Goal: Browse casually: Explore the website without a specific task or goal

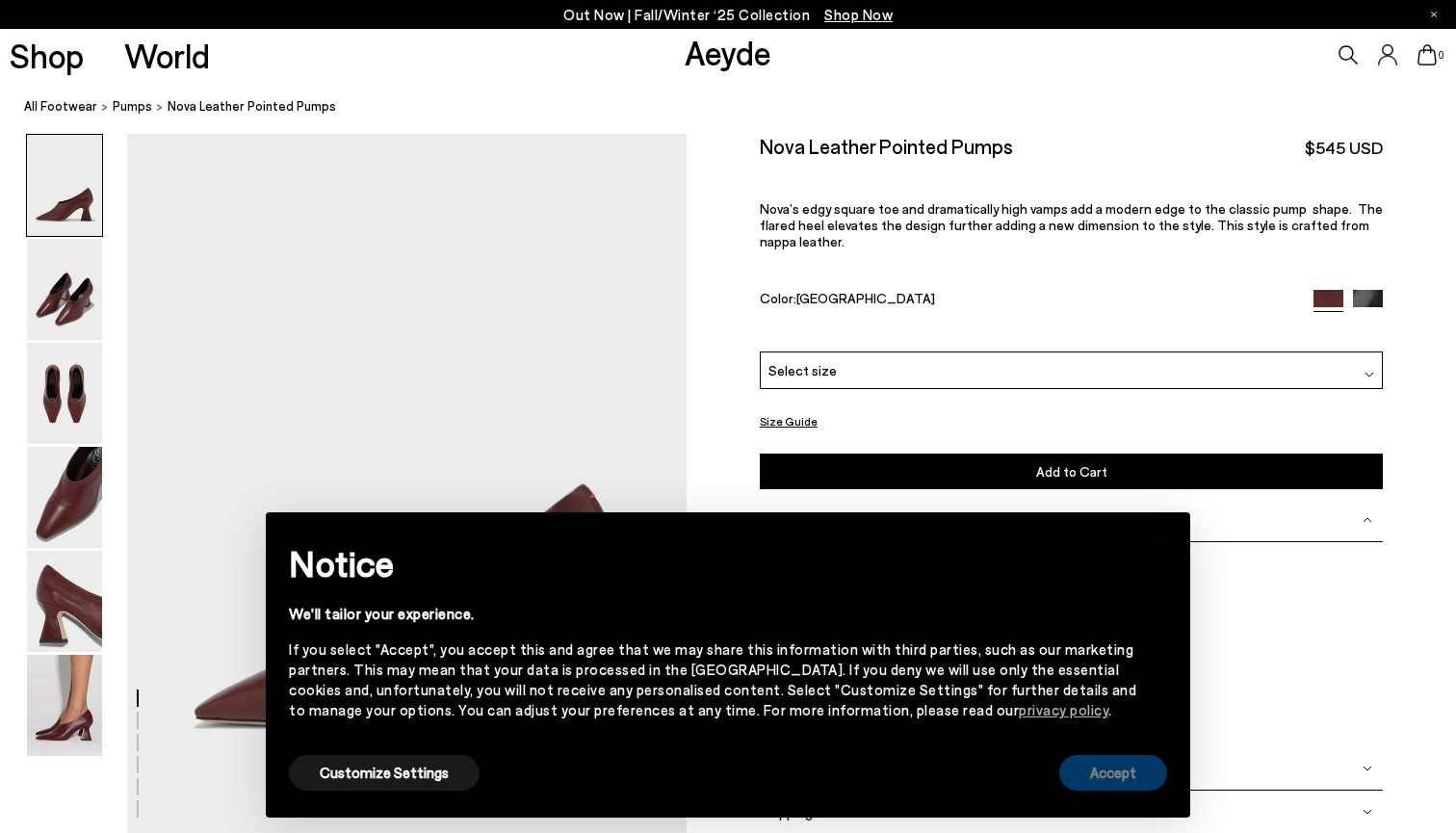
click at [1093, 777] on button "Accept" at bounding box center [1113, 773] width 108 height 36
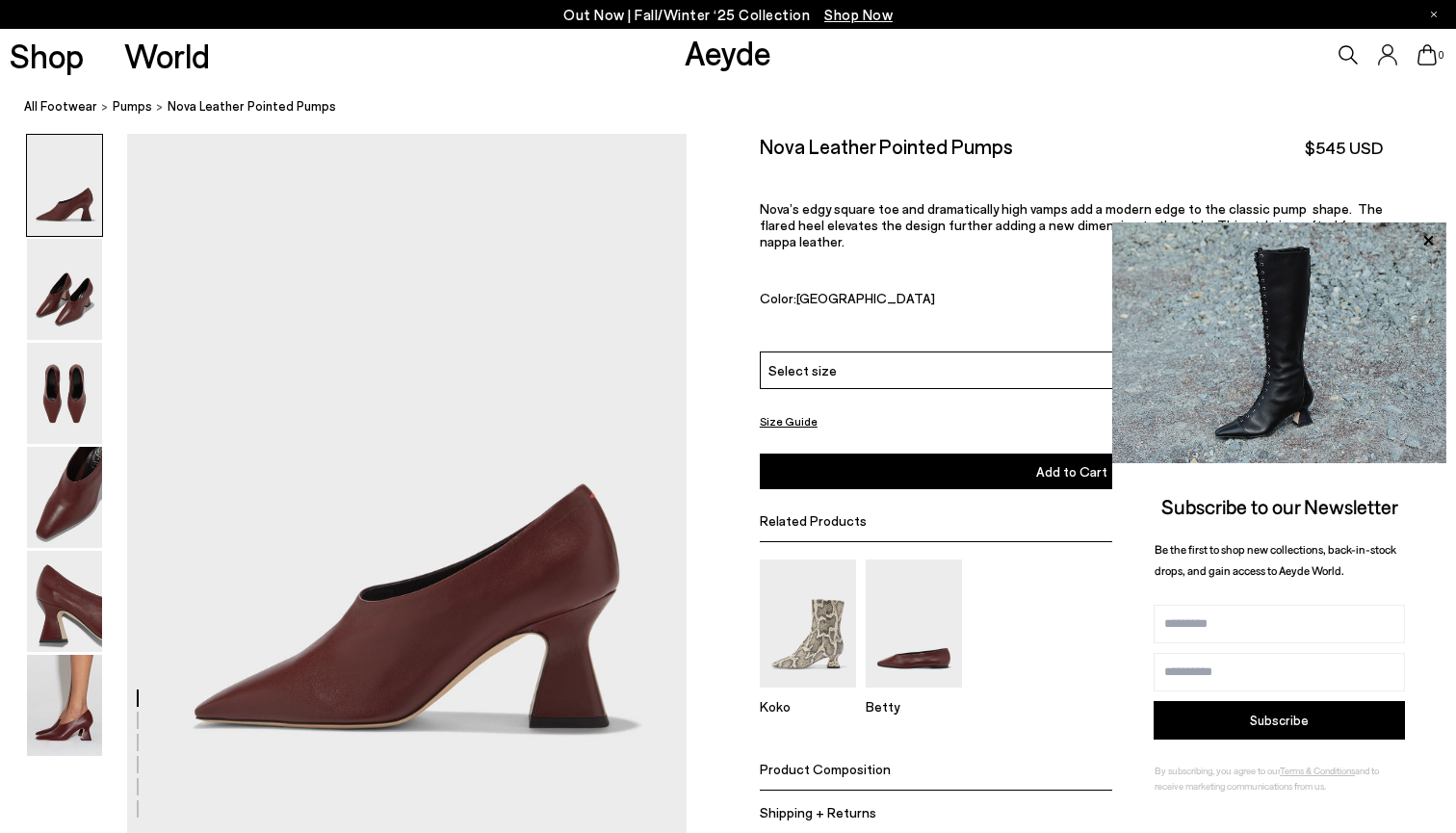
click at [741, 64] on link "Aeyde" at bounding box center [728, 52] width 87 height 40
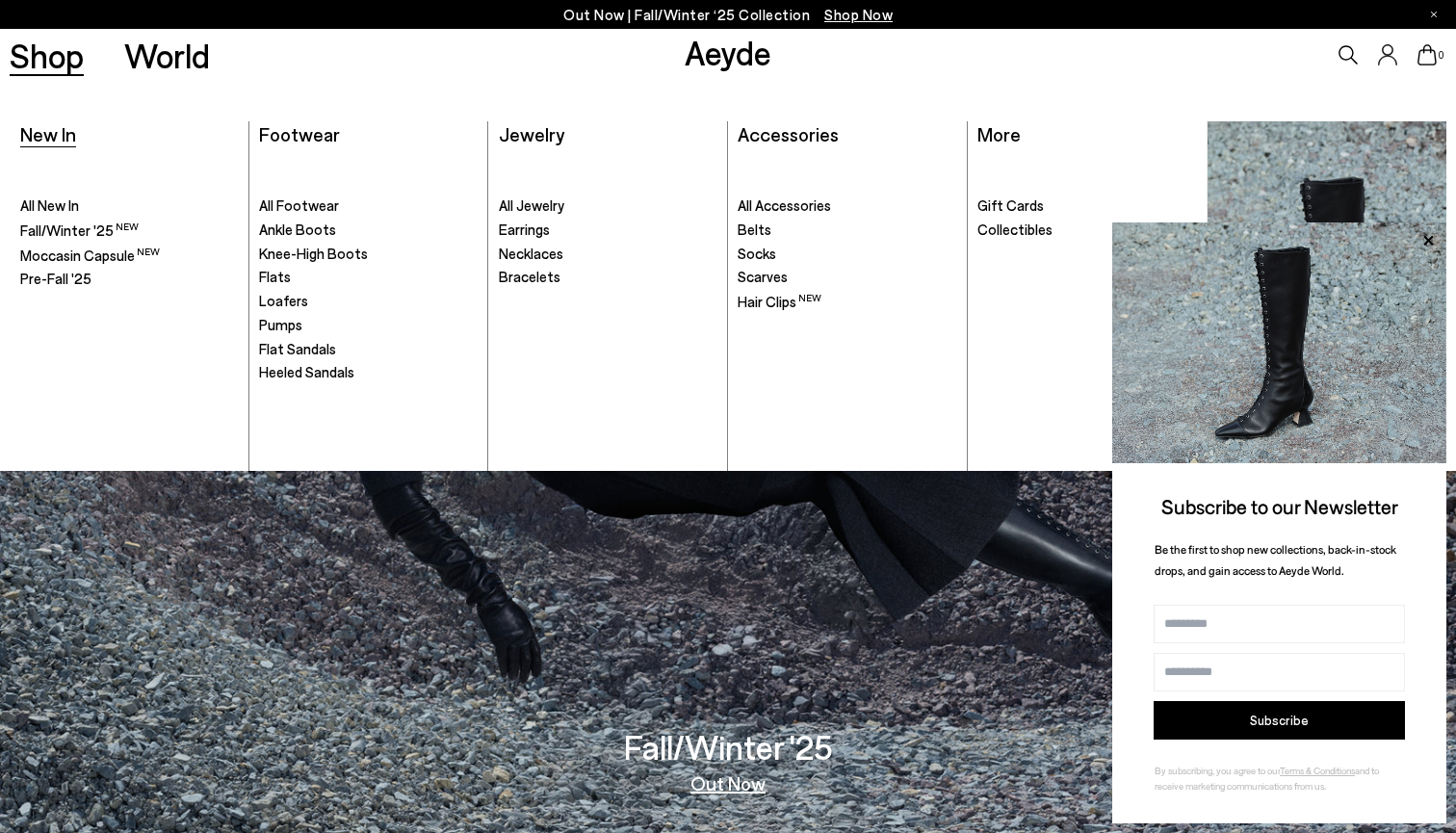
click at [60, 143] on span "New In" at bounding box center [48, 133] width 56 height 23
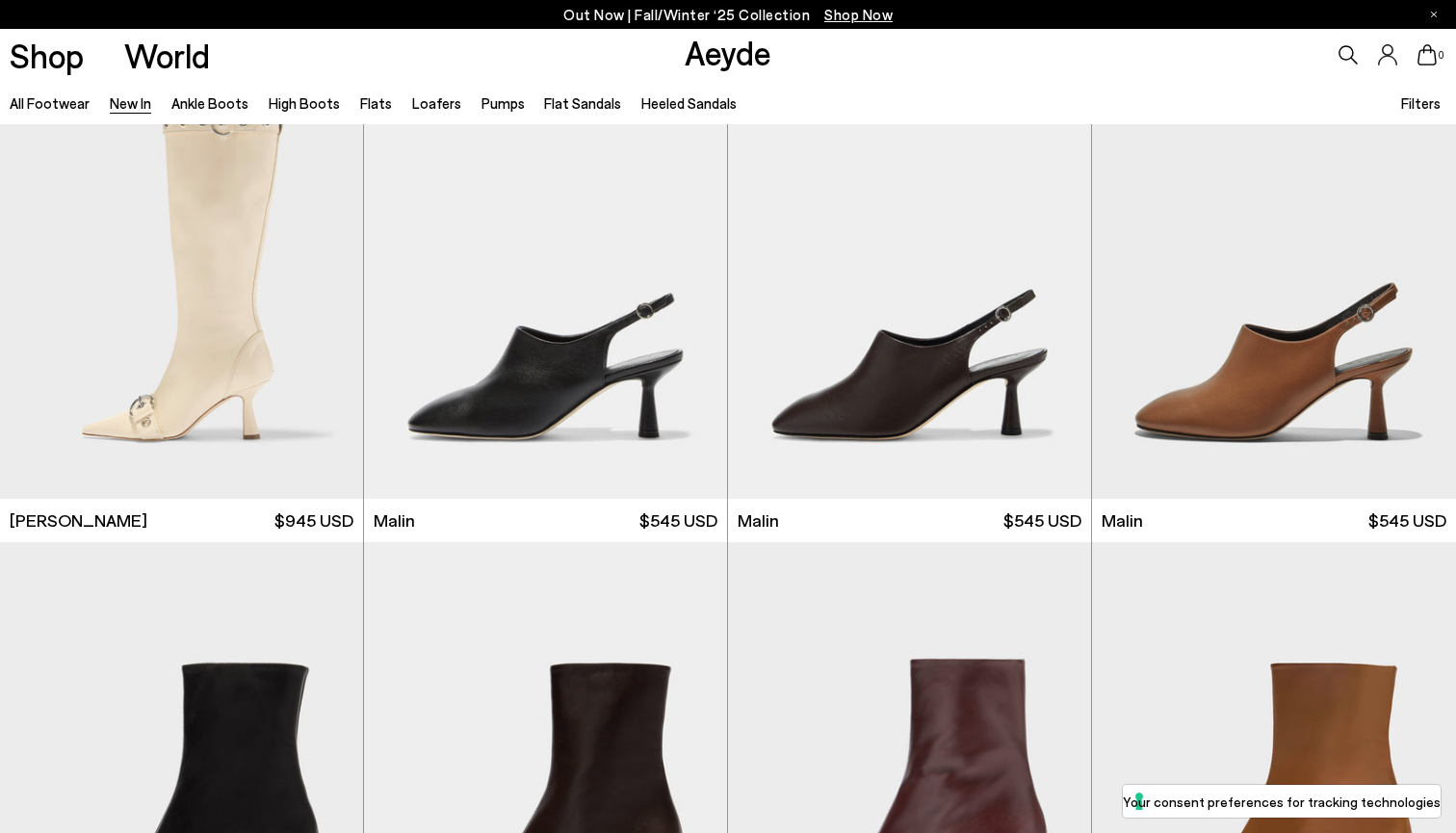
scroll to position [16580, 0]
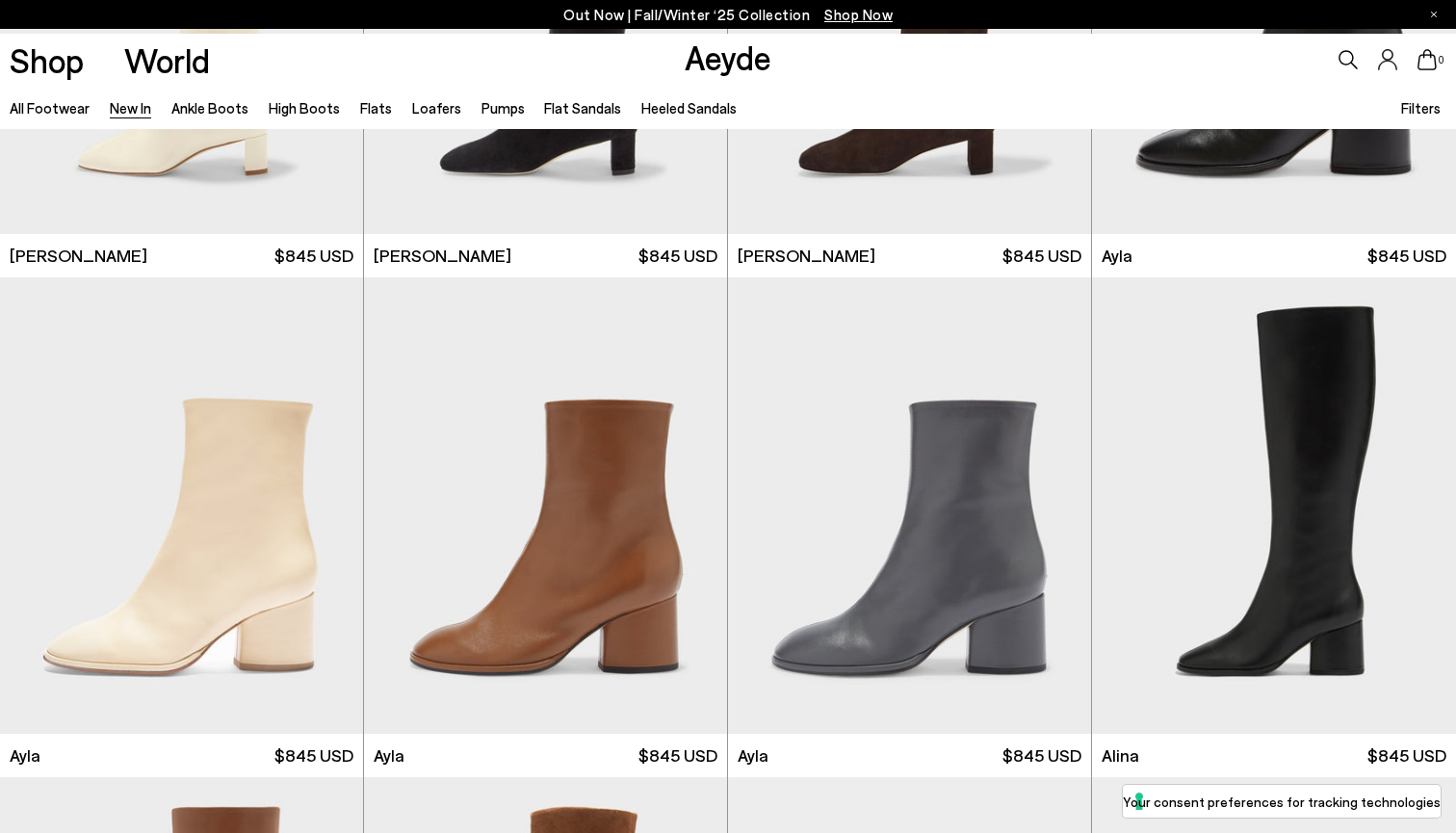
scroll to position [5351, 0]
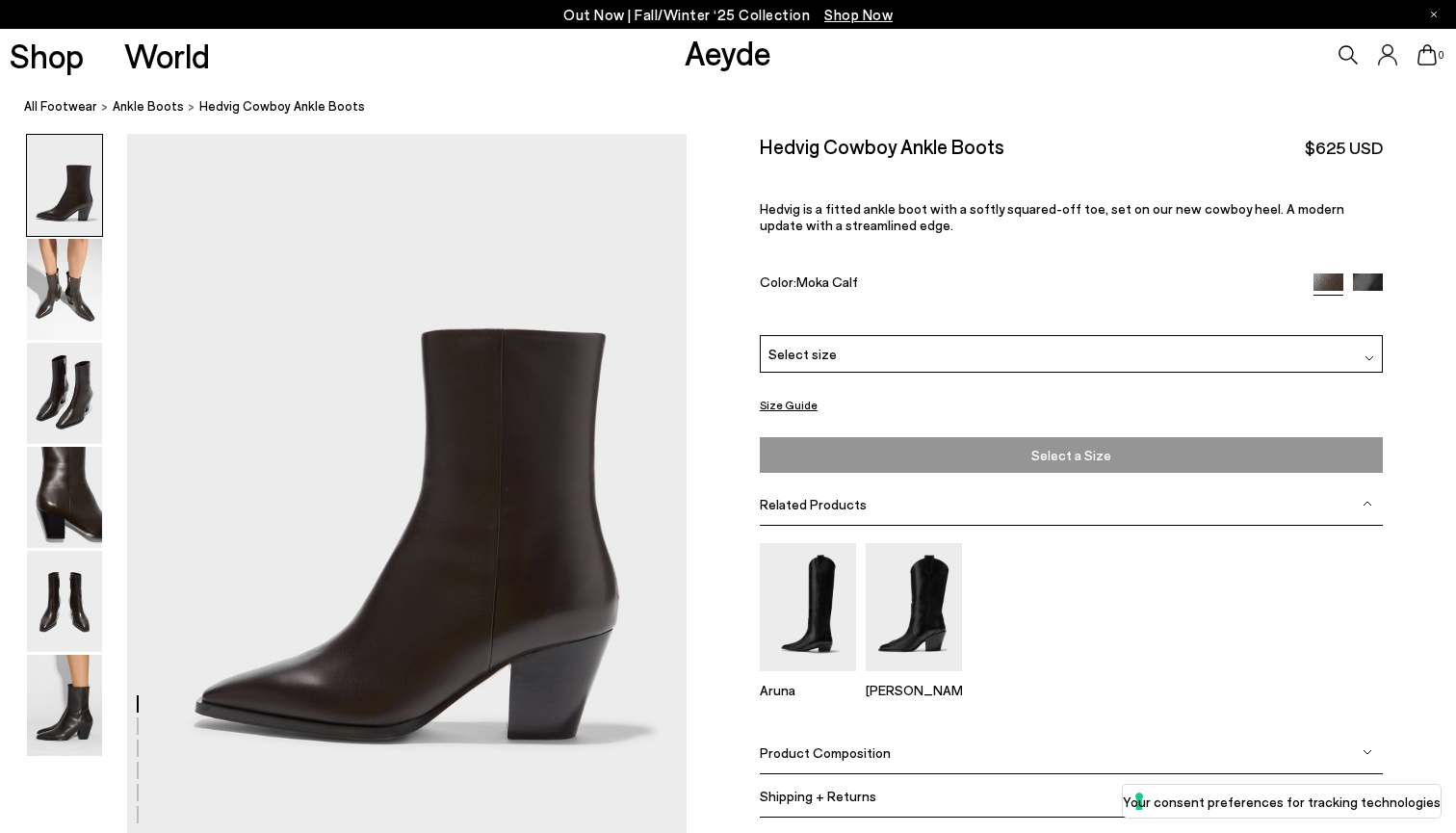
scroll to position [2, 0]
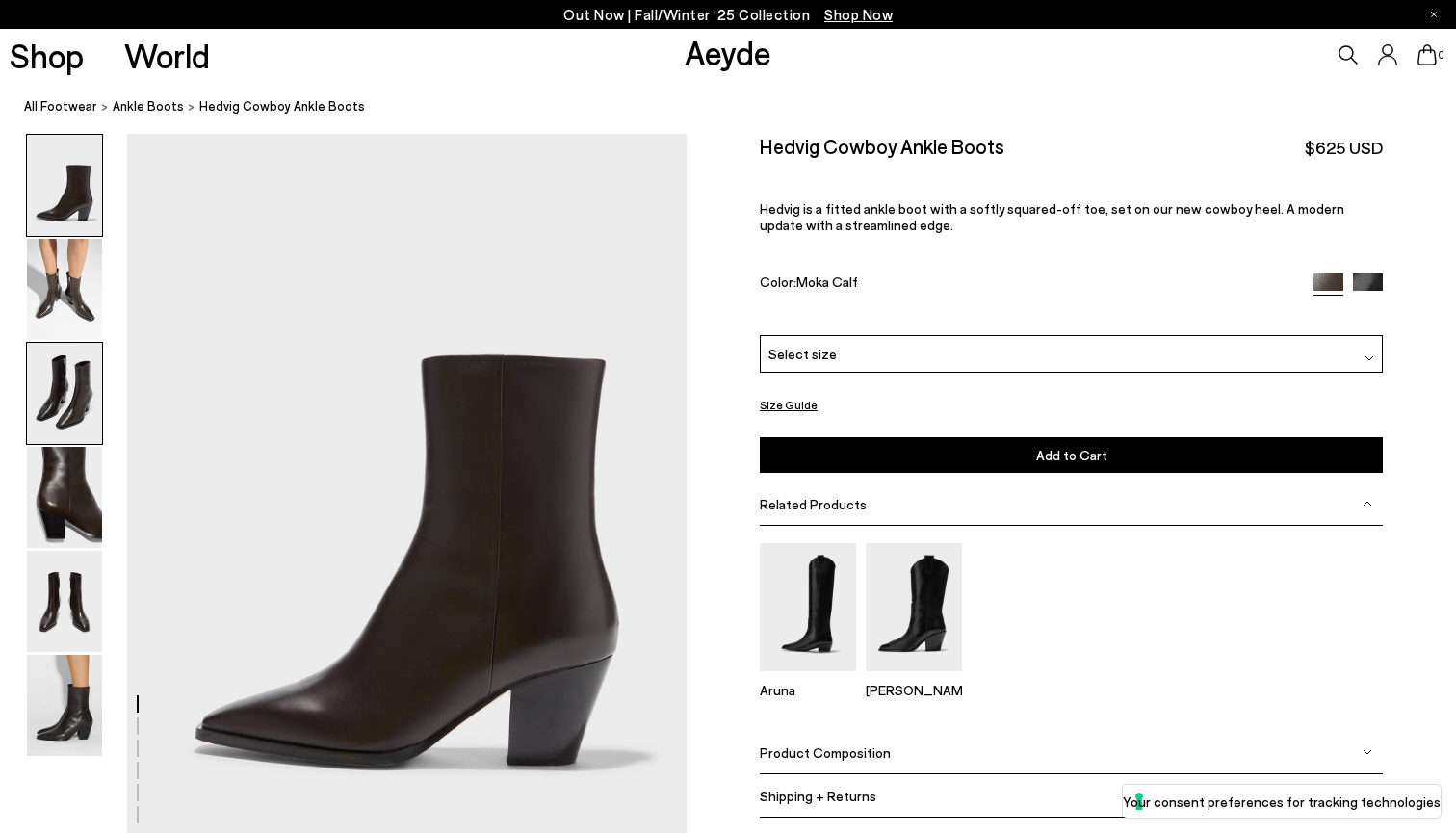
click at [53, 404] on img at bounding box center [64, 393] width 75 height 101
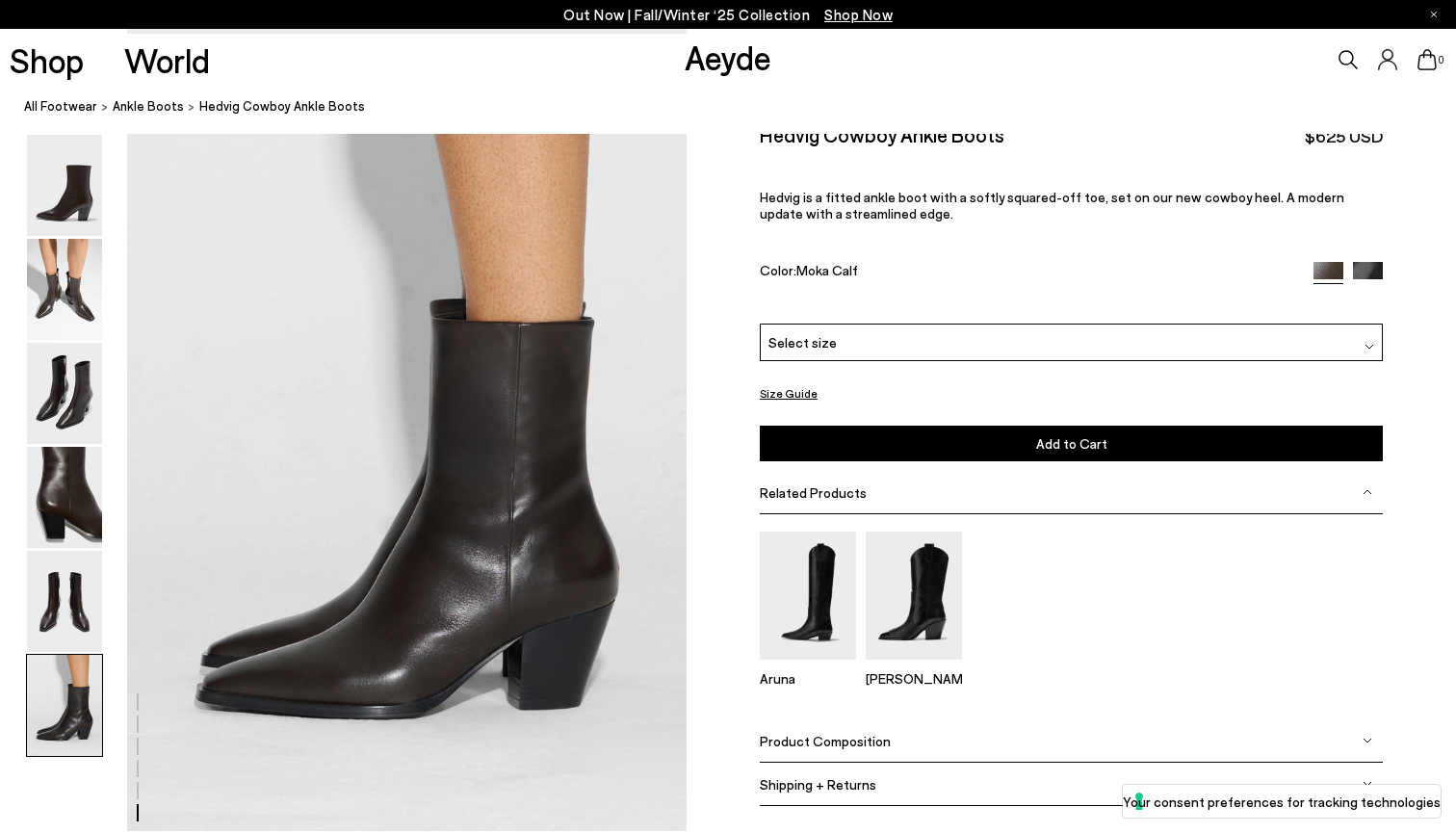
scroll to position [3807, 0]
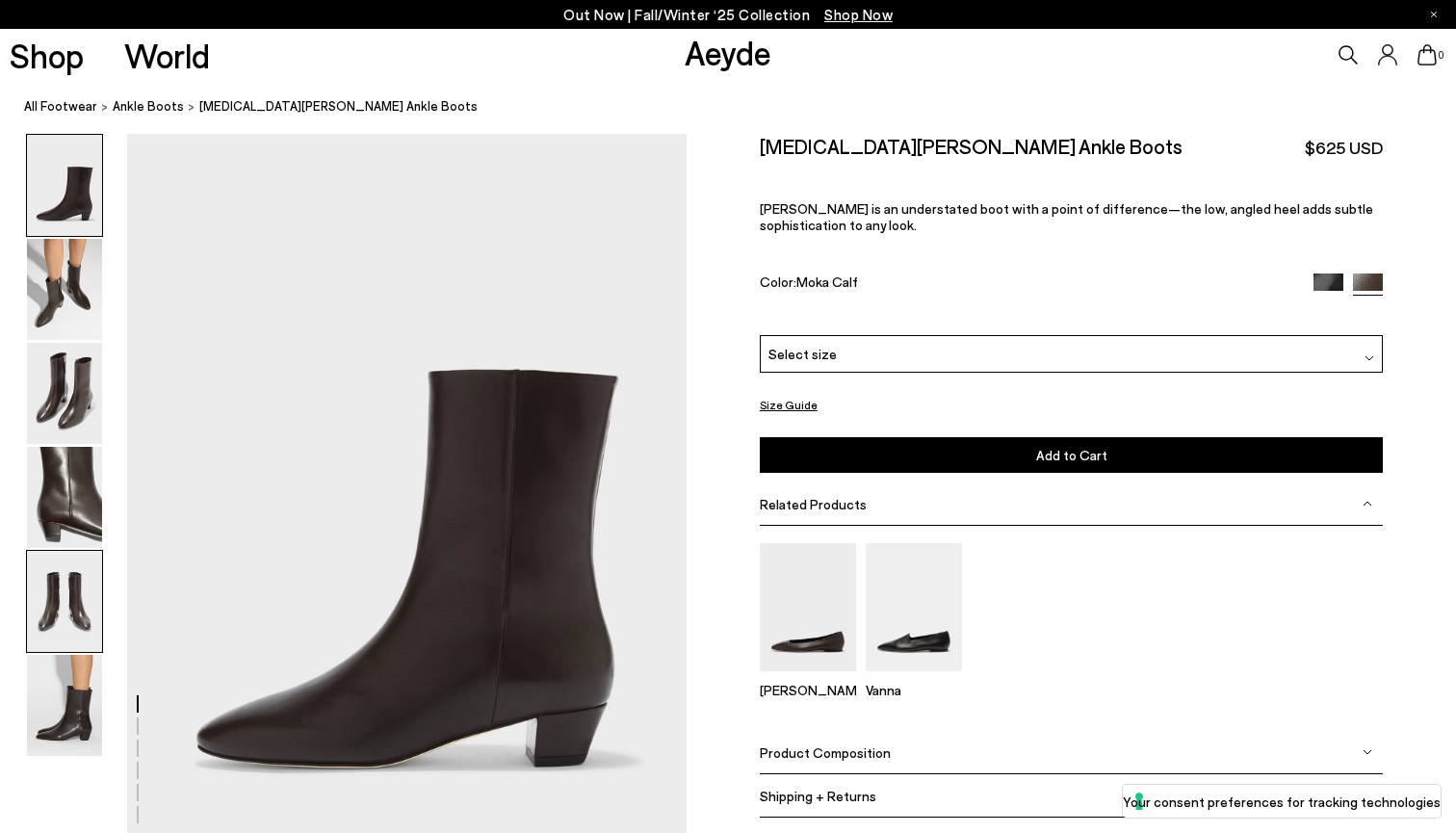
click at [64, 598] on img at bounding box center [64, 601] width 75 height 101
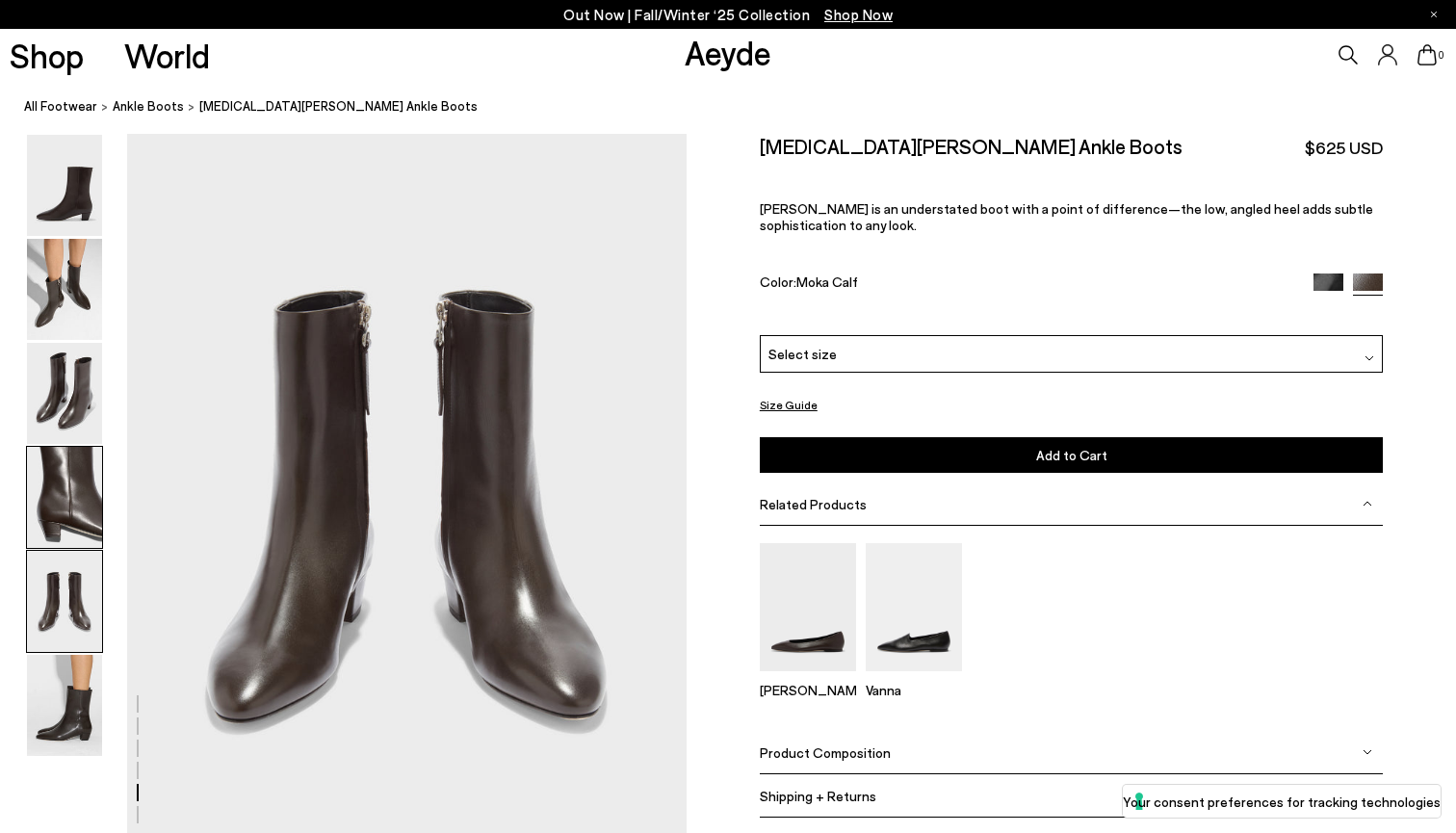
scroll to position [2997, 0]
click at [91, 700] on img at bounding box center [64, 705] width 75 height 101
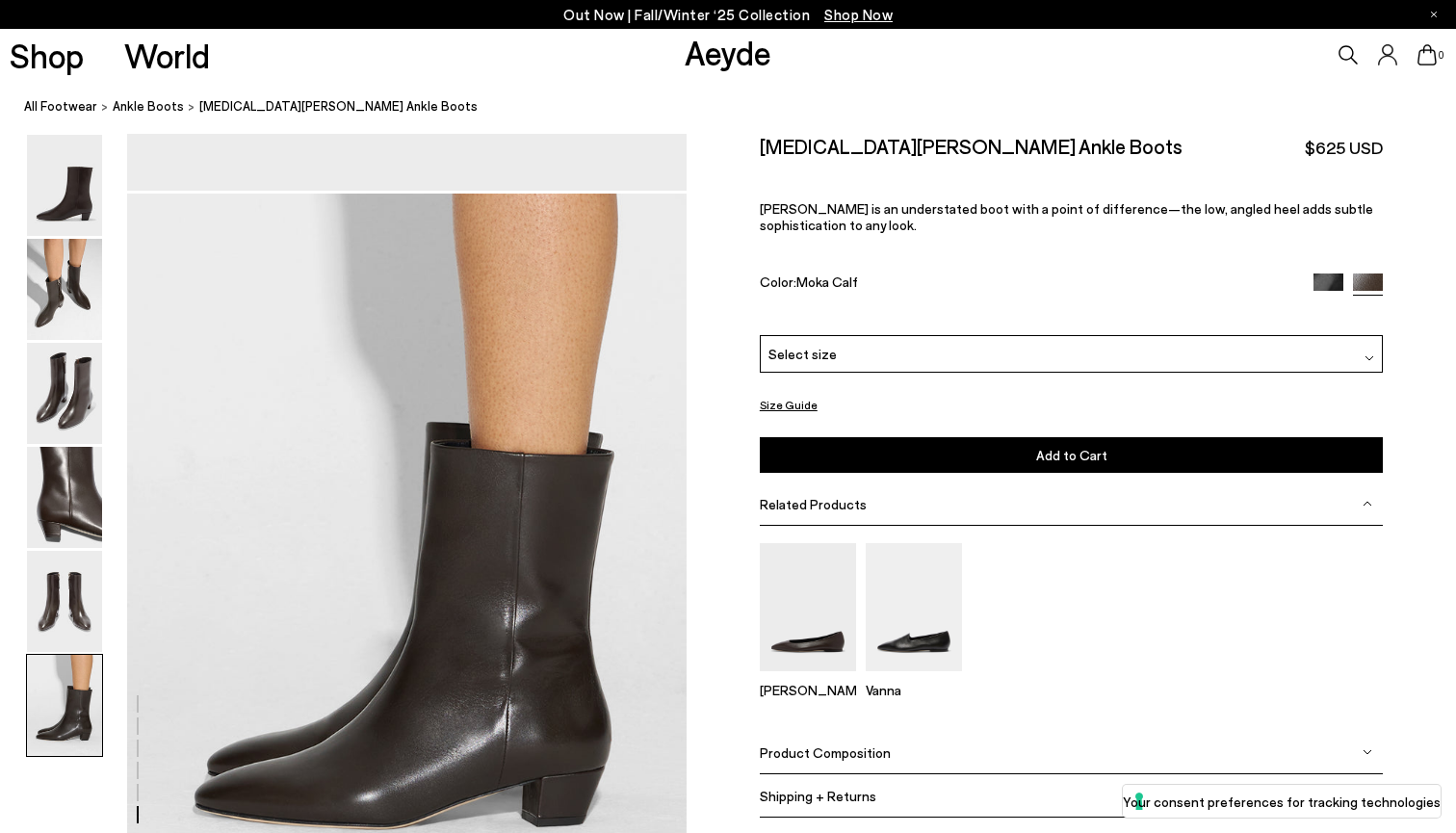
scroll to position [3878, 0]
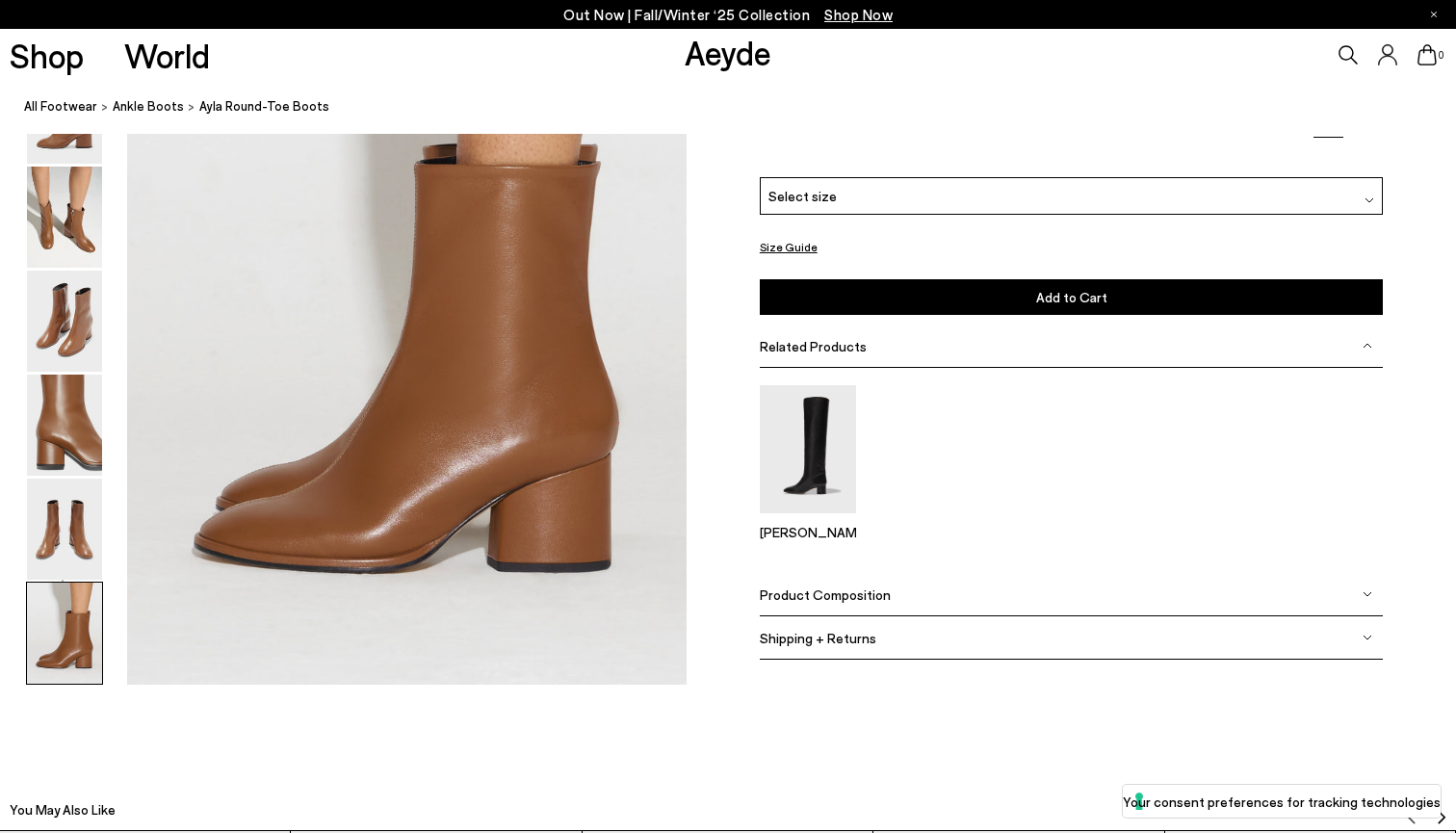
scroll to position [3939, 0]
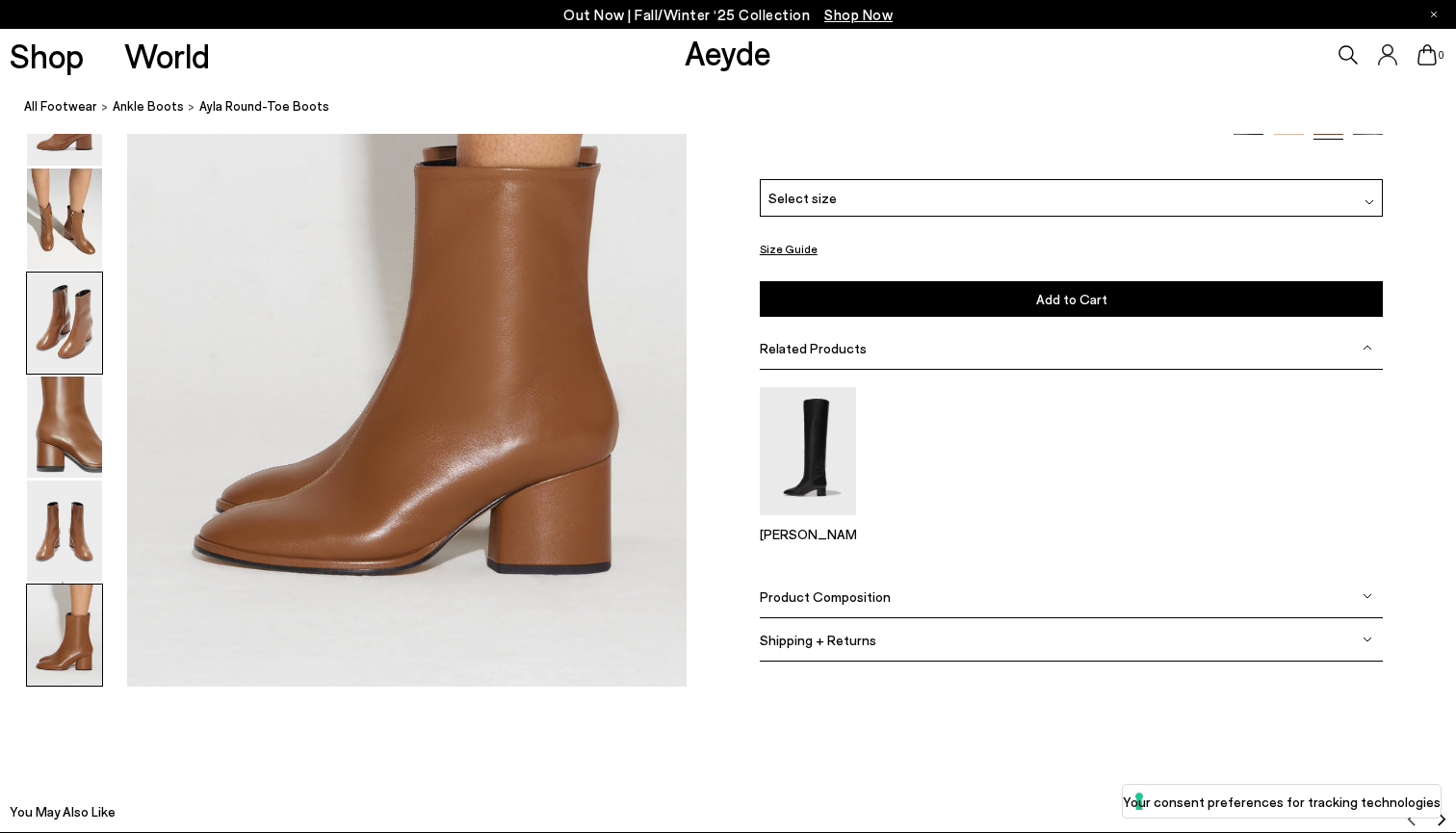
click at [49, 341] on img at bounding box center [64, 322] width 75 height 101
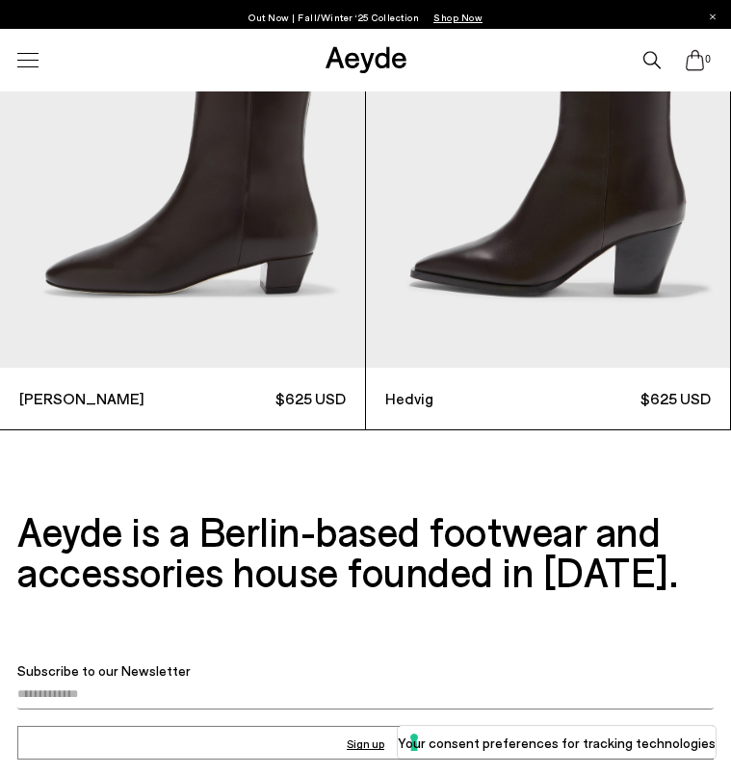
scroll to position [3417, 0]
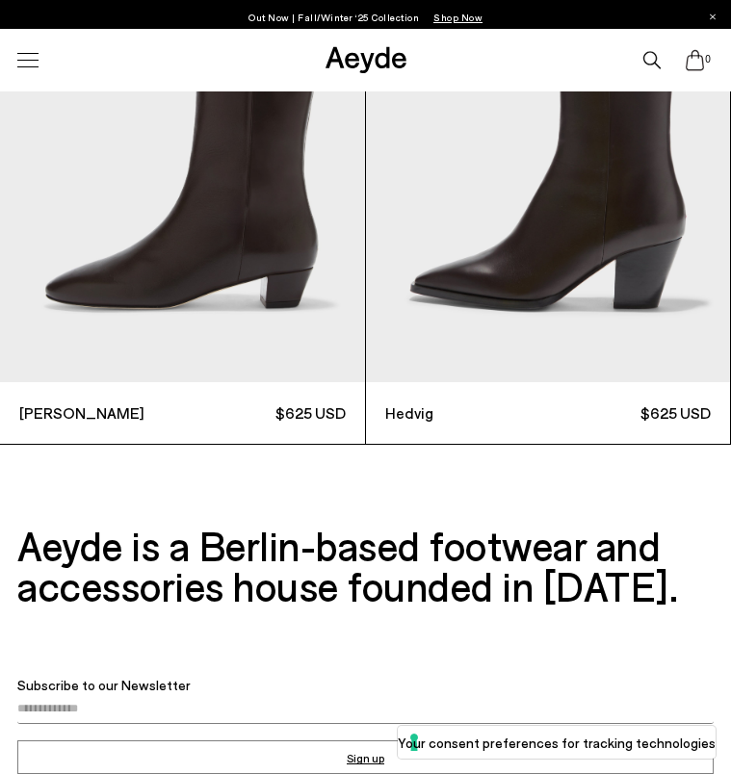
click at [548, 269] on img "2 / 3" at bounding box center [548, 140] width 365 height 486
